Goal: Task Accomplishment & Management: Use online tool/utility

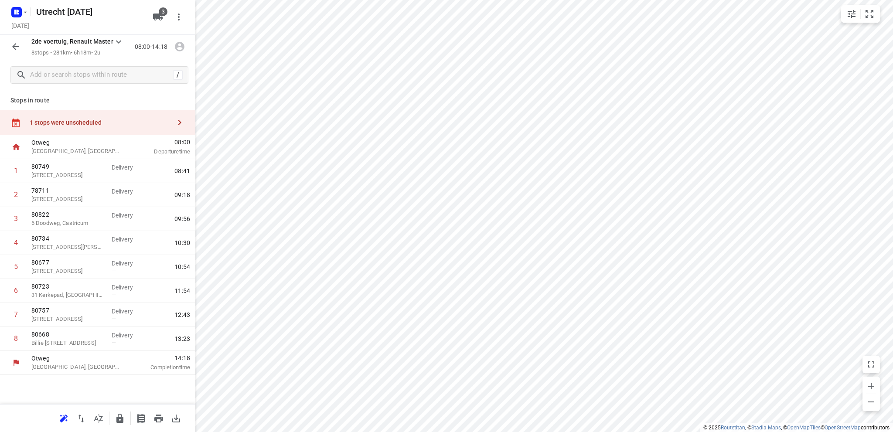
click at [14, 47] on icon "button" at bounding box center [15, 46] width 7 height 7
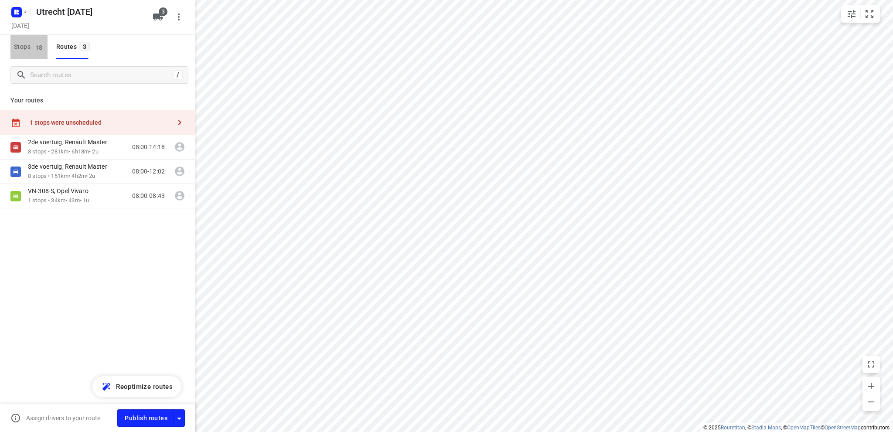
click at [24, 45] on span "Stops 18" at bounding box center [31, 46] width 34 height 11
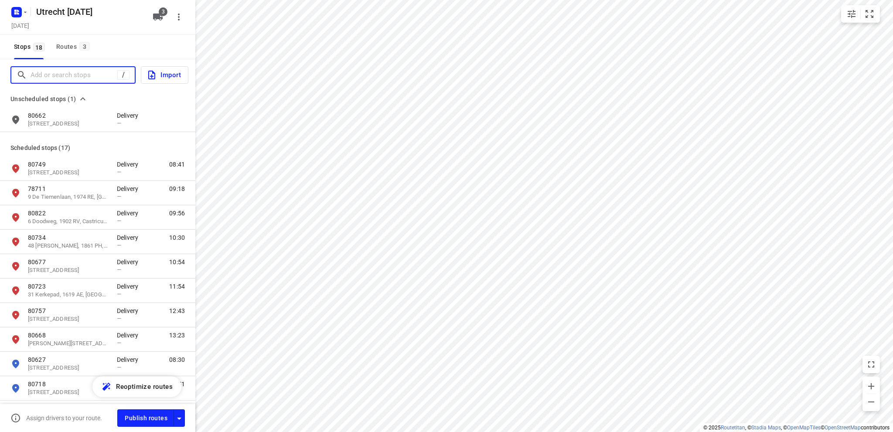
click at [38, 72] on input "Add or search stops" at bounding box center [74, 75] width 87 height 14
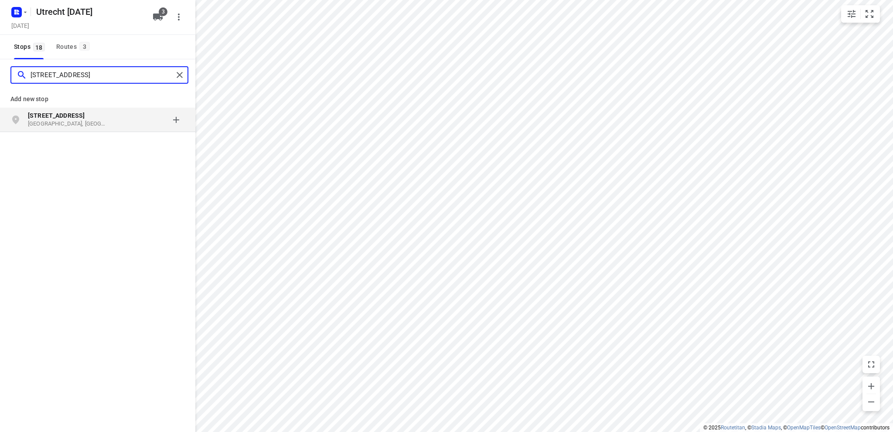
type input "[STREET_ADDRESS]"
click at [54, 120] on p "[GEOGRAPHIC_DATA], [GEOGRAPHIC_DATA]" at bounding box center [68, 124] width 80 height 8
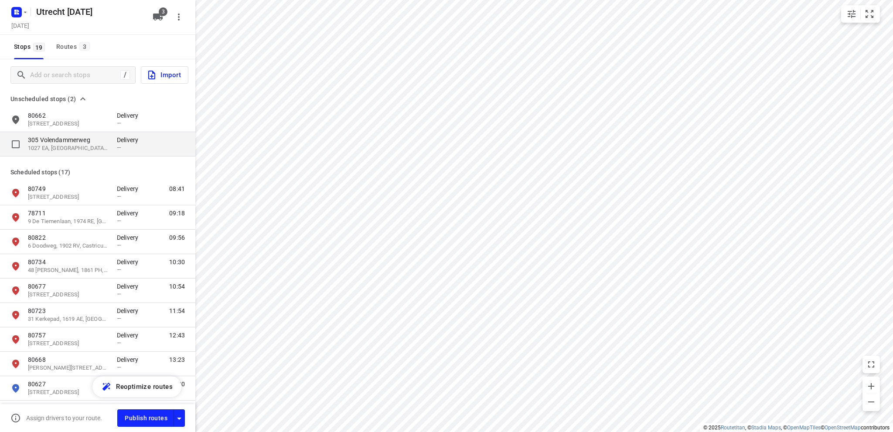
click at [63, 147] on p "1027 EA, [GEOGRAPHIC_DATA], [GEOGRAPHIC_DATA]" at bounding box center [68, 148] width 80 height 8
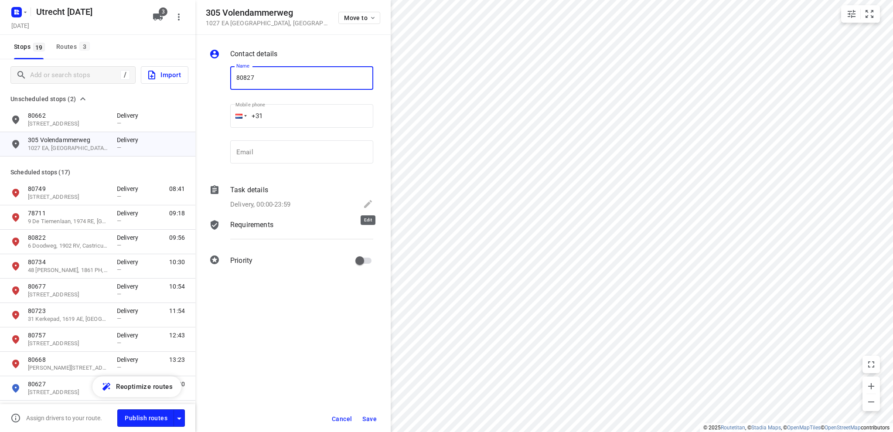
type input "80827"
click at [368, 202] on icon at bounding box center [368, 204] width 10 height 10
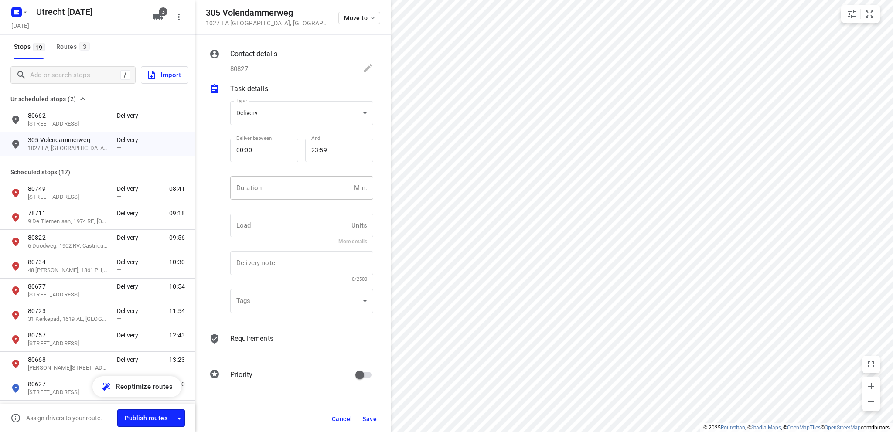
click at [274, 188] on input "number" at bounding box center [290, 188] width 120 height 24
type input "10"
click at [370, 418] on span "Save" at bounding box center [369, 419] width 14 height 7
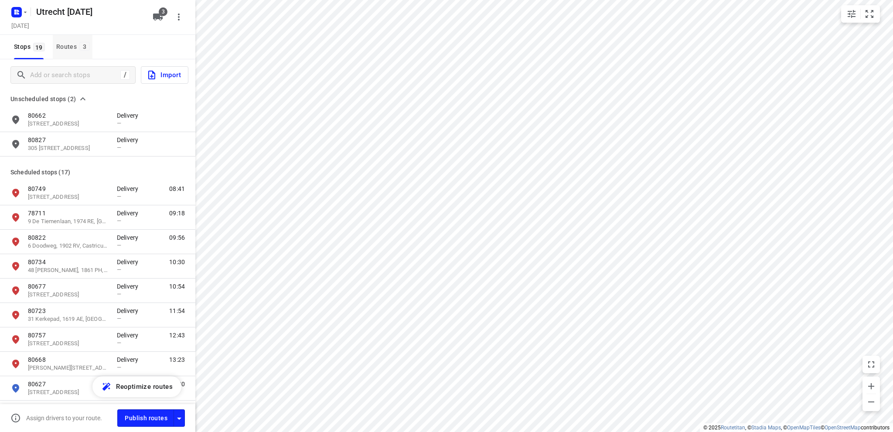
click at [67, 47] on div "Routes 3" at bounding box center [74, 46] width 36 height 11
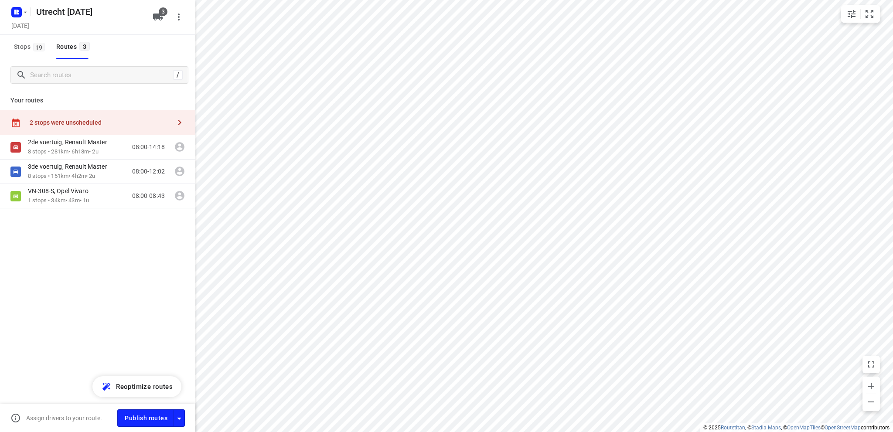
click at [56, 120] on div "2 stops were unscheduled" at bounding box center [100, 122] width 141 height 7
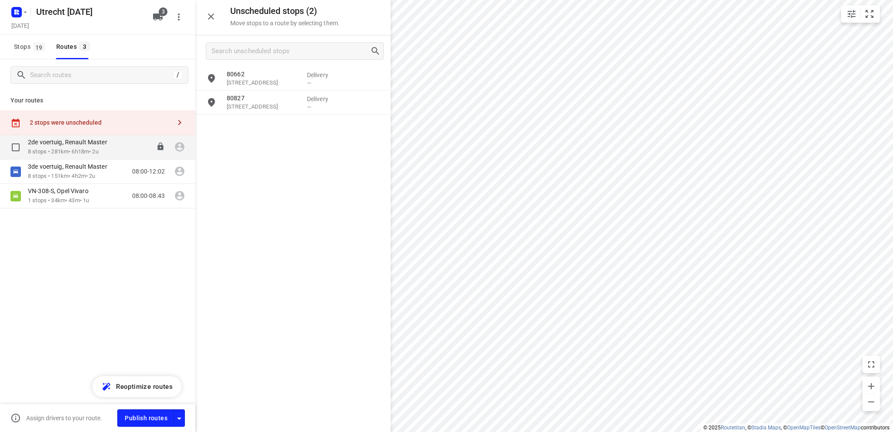
click at [70, 147] on div "2de voertuig, Renault Master" at bounding box center [72, 143] width 88 height 10
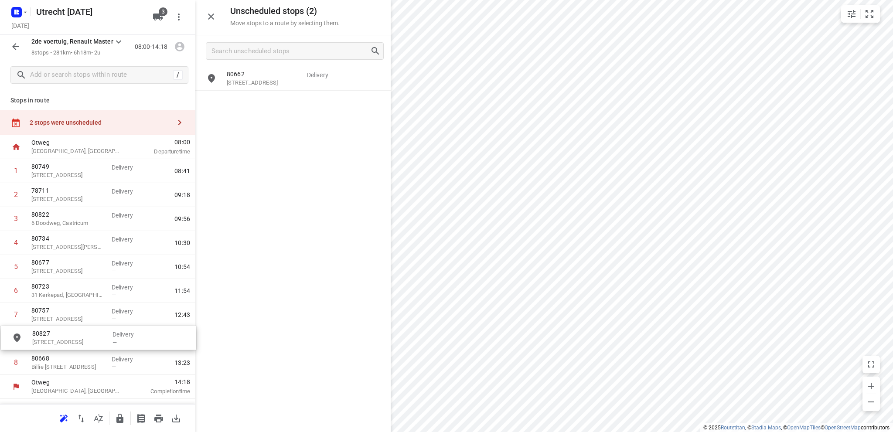
drag, startPoint x: 269, startPoint y: 109, endPoint x: 72, endPoint y: 347, distance: 308.8
click at [209, 14] on icon "button" at bounding box center [211, 17] width 6 height 6
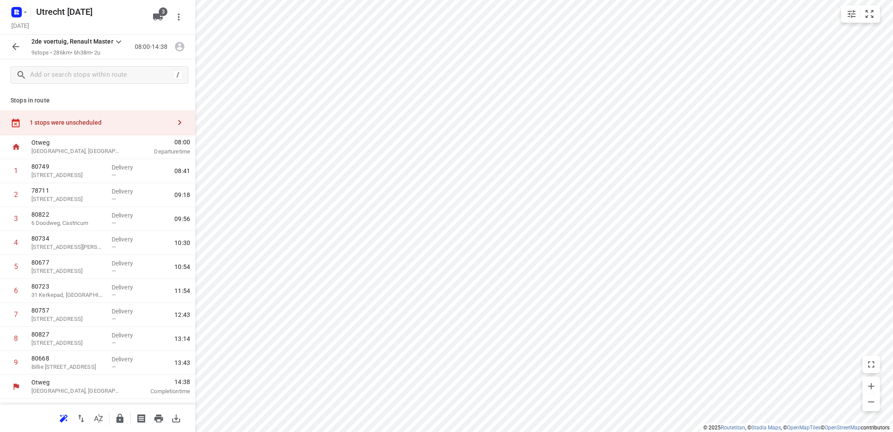
click at [14, 46] on icon "button" at bounding box center [15, 46] width 10 height 10
